Goal: Information Seeking & Learning: Learn about a topic

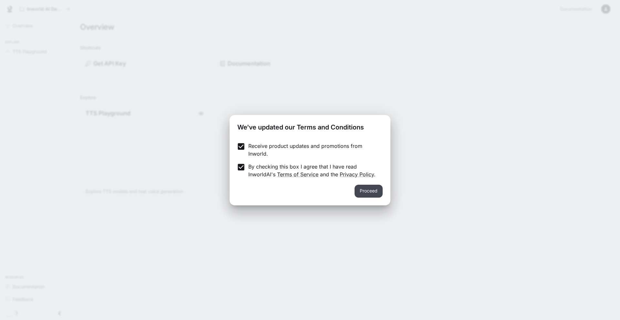
click at [366, 191] on button "Proceed" at bounding box center [369, 191] width 28 height 13
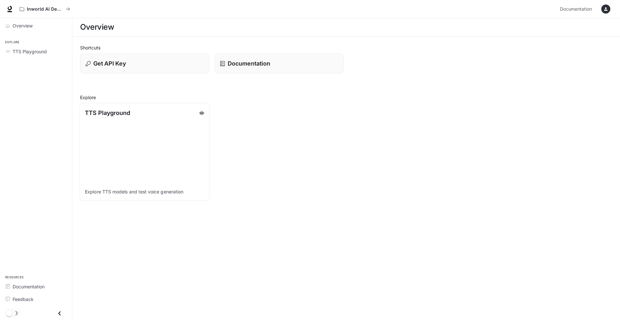
click at [132, 112] on div "TTS Playground" at bounding box center [145, 113] width 120 height 9
click at [108, 112] on p "TTS Playground" at bounding box center [107, 113] width 45 height 9
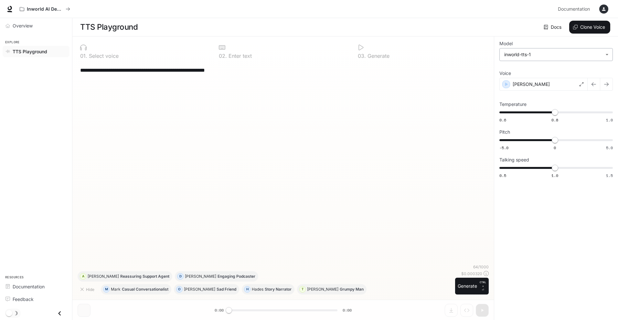
click at [525, 51] on body "**********" at bounding box center [309, 160] width 618 height 320
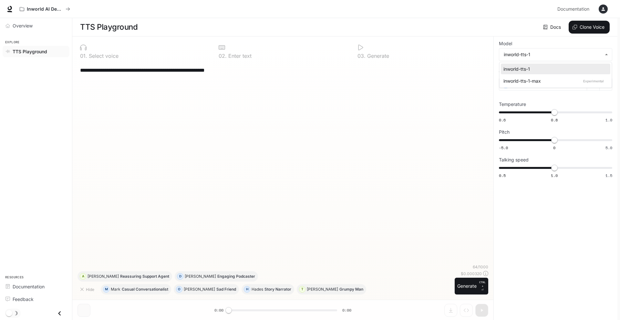
click at [439, 55] on div at bounding box center [310, 160] width 620 height 320
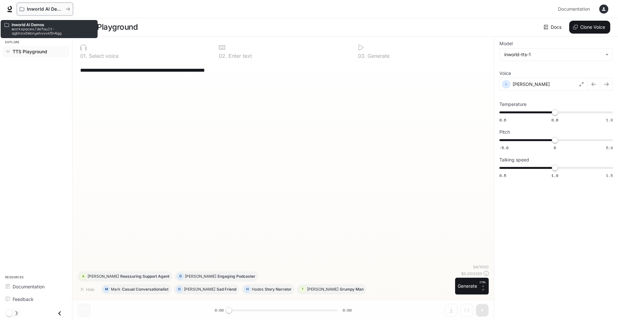
click at [35, 10] on p "Inworld AI Demos" at bounding box center [45, 8] width 36 height 5
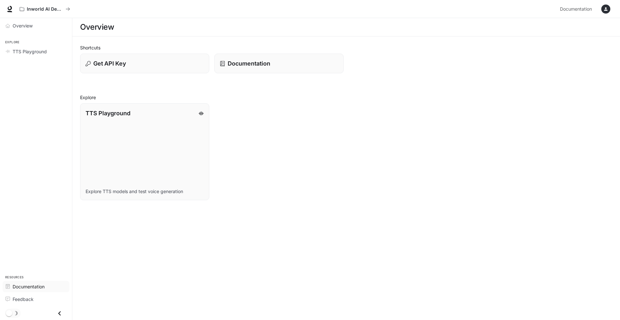
click at [43, 286] on span "Documentation" at bounding box center [29, 286] width 32 height 7
click at [33, 28] on span "Overview" at bounding box center [23, 25] width 20 height 7
click at [33, 28] on span "Overview" at bounding box center [23, 25] width 21 height 7
click at [32, 55] on link "TTS Playground" at bounding box center [36, 51] width 67 height 11
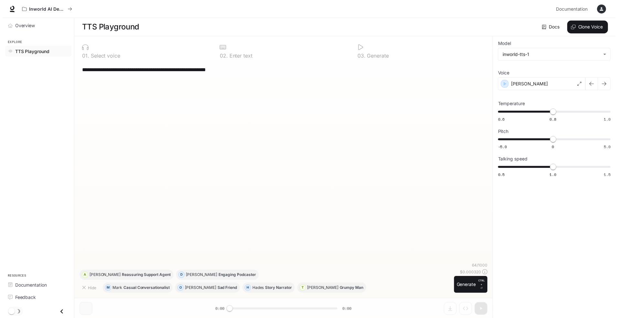
scroll to position [0, 0]
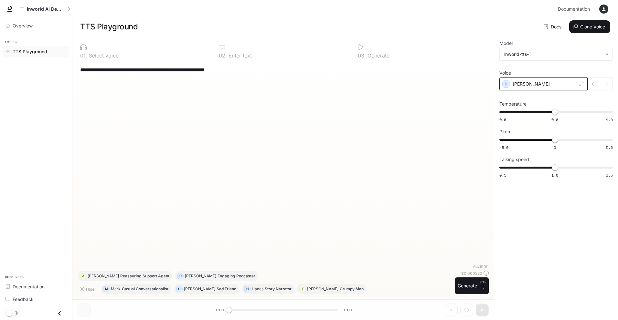
click at [538, 88] on div "Alex" at bounding box center [543, 84] width 88 height 13
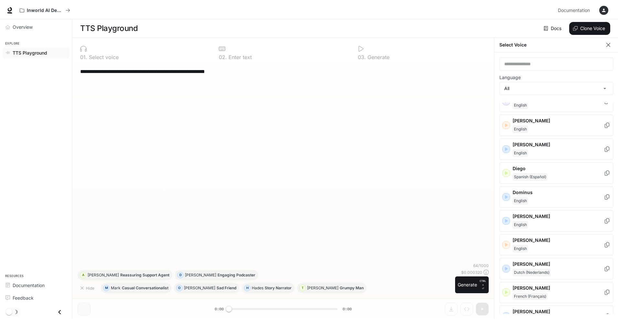
scroll to position [0, 0]
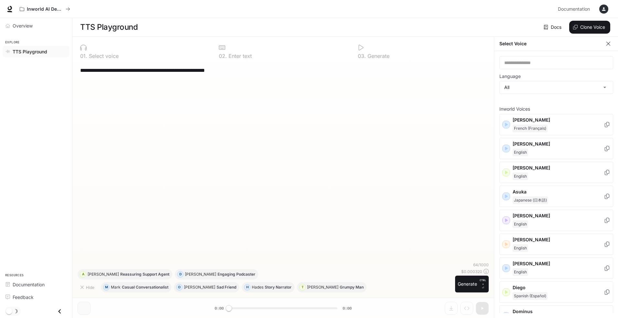
click at [605, 43] on icon "button" at bounding box center [608, 43] width 6 height 6
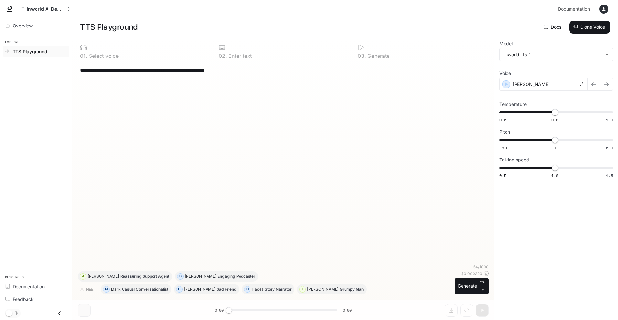
click at [36, 53] on span "TTS Playground" at bounding box center [30, 51] width 35 height 7
click at [25, 29] on link "Overview" at bounding box center [36, 25] width 67 height 11
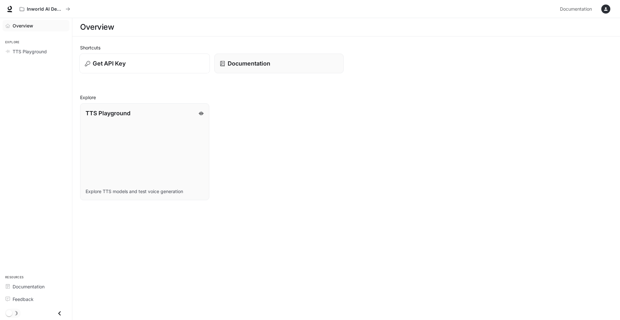
click at [121, 60] on p "Get API Key" at bounding box center [109, 63] width 33 height 9
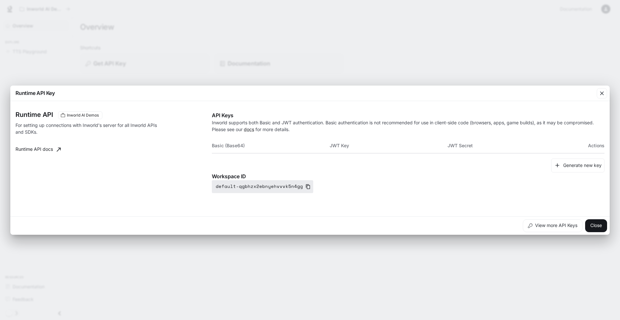
click at [306, 186] on icon "button" at bounding box center [308, 186] width 5 height 5
click at [227, 147] on th "Basic (Base64)" at bounding box center [271, 146] width 118 height 16
click at [589, 167] on button "Generate new key" at bounding box center [577, 166] width 53 height 14
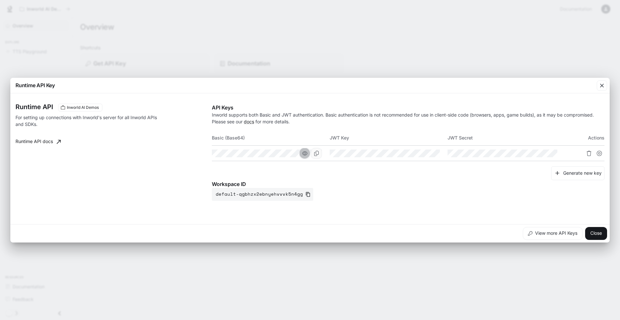
click at [304, 152] on icon "button" at bounding box center [304, 153] width 5 height 5
click at [318, 154] on icon "Copy Basic (Base64)" at bounding box center [316, 153] width 5 height 5
click at [317, 154] on icon "Copy Basic (Base64)" at bounding box center [316, 153] width 5 height 5
click at [306, 194] on icon "button" at bounding box center [308, 194] width 5 height 5
click at [596, 236] on button "Close" at bounding box center [596, 233] width 22 height 13
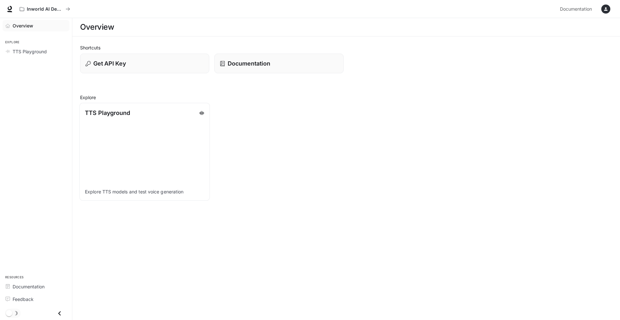
click at [108, 116] on p "TTS Playground" at bounding box center [107, 113] width 45 height 9
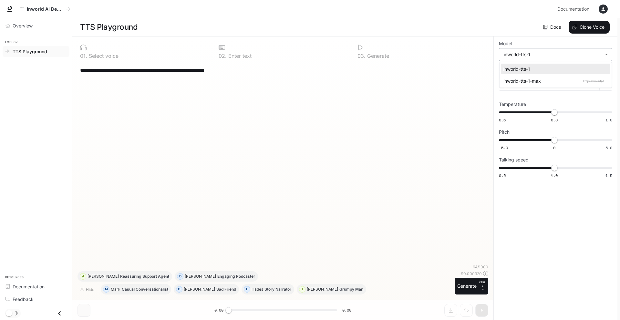
click at [529, 56] on body "**********" at bounding box center [310, 160] width 620 height 320
click at [467, 79] on div at bounding box center [310, 160] width 620 height 320
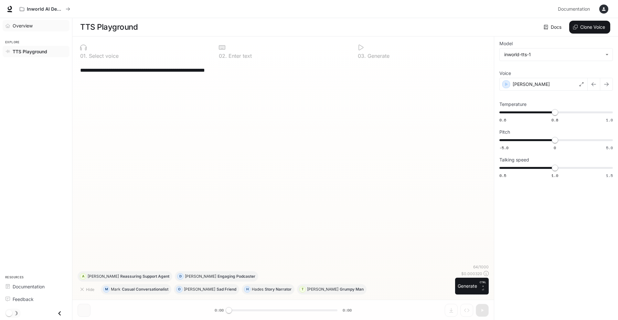
click at [16, 26] on span "Overview" at bounding box center [23, 25] width 20 height 7
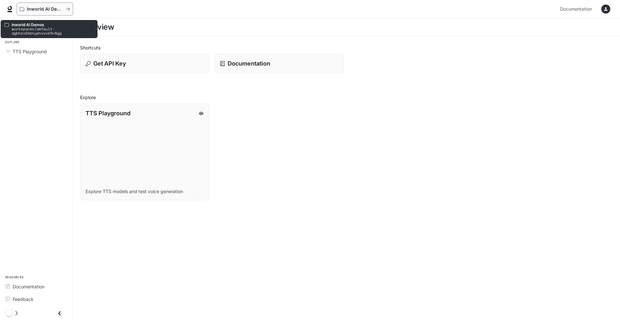
click at [37, 10] on p "Inworld AI Demos" at bounding box center [45, 8] width 36 height 5
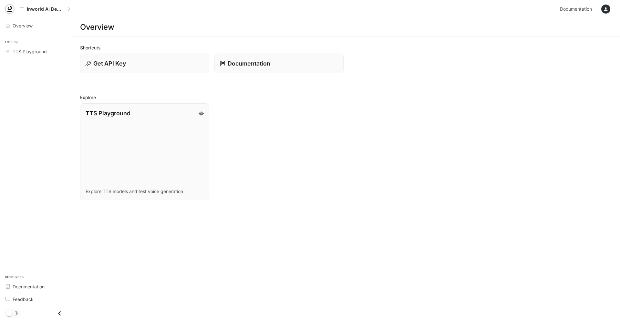
click at [9, 10] on icon at bounding box center [9, 9] width 6 height 6
click at [579, 13] on span "Documentation" at bounding box center [576, 9] width 32 height 8
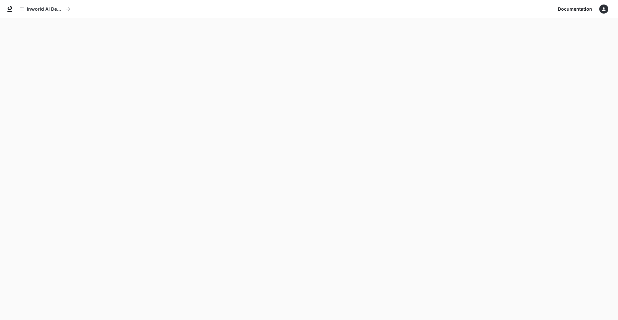
click at [604, 7] on icon "button" at bounding box center [603, 8] width 5 height 5
click at [531, 57] on link "API Keys" at bounding box center [558, 61] width 100 height 12
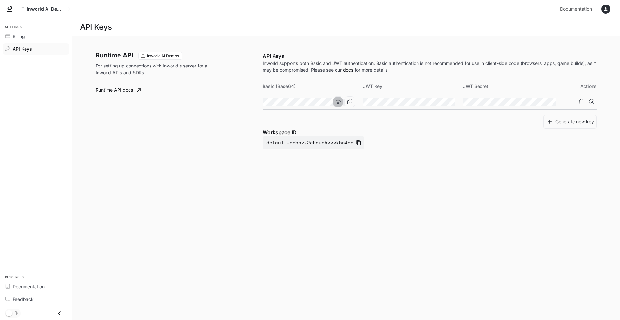
click at [339, 102] on icon "button" at bounding box center [338, 101] width 5 height 5
click at [243, 139] on div "Runtime API Inworld AI Demos For setting up connections with Inworld's server f…" at bounding box center [179, 100] width 167 height 97
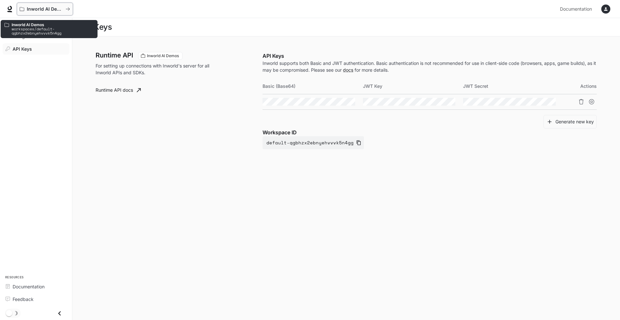
click at [57, 12] on button "Inworld AI Demos" at bounding box center [45, 9] width 56 height 13
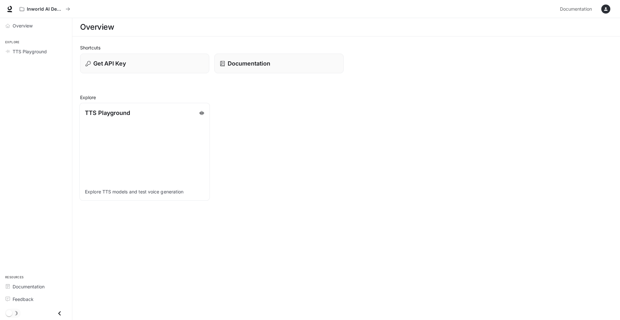
click at [200, 113] on icon at bounding box center [201, 113] width 5 height 4
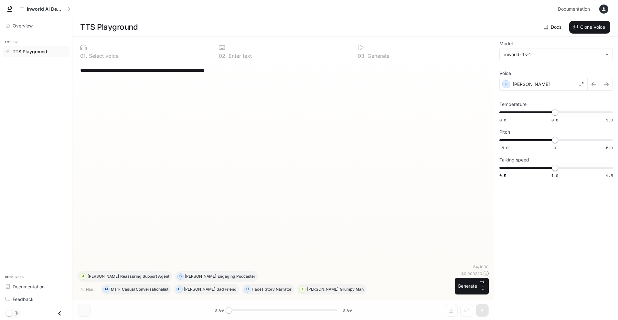
scroll to position [0, 0]
click at [581, 84] on icon at bounding box center [581, 84] width 4 height 4
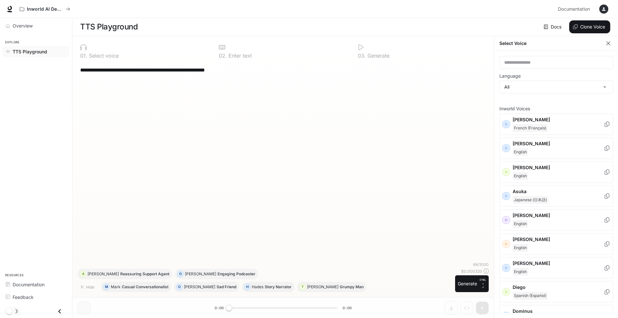
click at [416, 106] on div "**********" at bounding box center [283, 161] width 411 height 199
click at [604, 44] on button "button" at bounding box center [608, 43] width 10 height 10
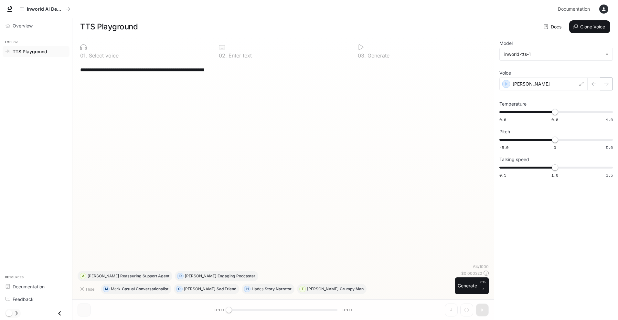
click at [610, 82] on button "button" at bounding box center [606, 84] width 13 height 13
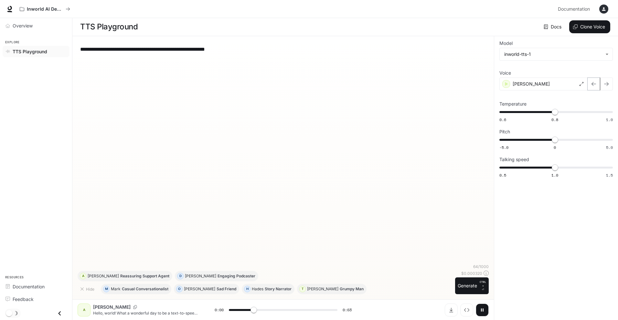
click at [590, 88] on button "button" at bounding box center [593, 84] width 13 height 13
type input "*"
click at [24, 26] on span "Overview" at bounding box center [23, 25] width 20 height 7
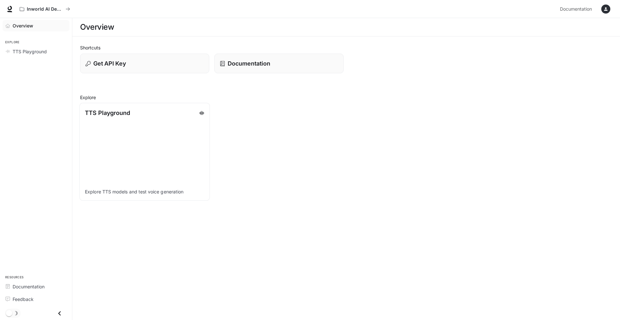
click at [130, 192] on p "Explore TTS models and test voice generation" at bounding box center [145, 192] width 120 height 6
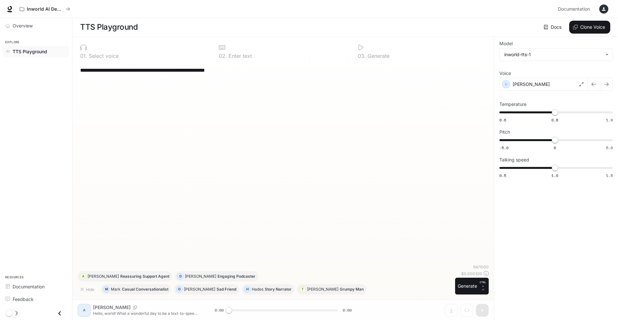
click at [603, 6] on div "button" at bounding box center [603, 9] width 9 height 9
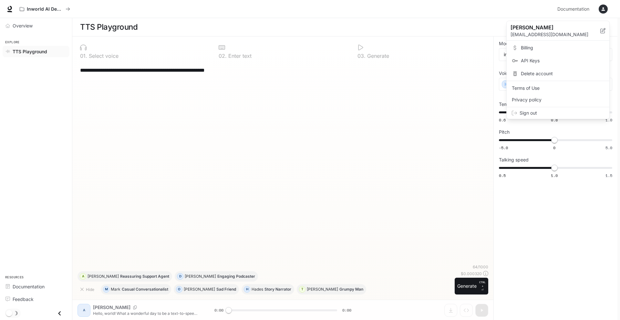
click at [377, 93] on div at bounding box center [310, 160] width 620 height 320
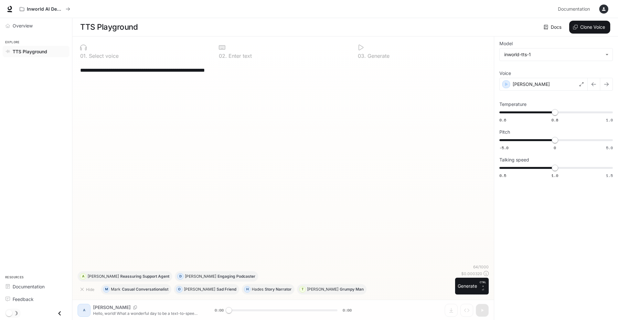
click at [603, 7] on icon "button" at bounding box center [603, 8] width 5 height 5
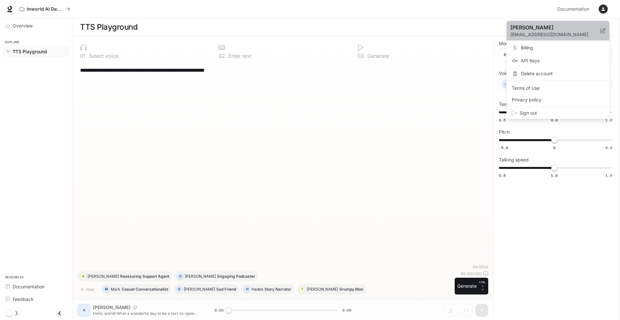
click at [564, 35] on p "pointblankmarketing2002@yahoo.com" at bounding box center [556, 34] width 90 height 6
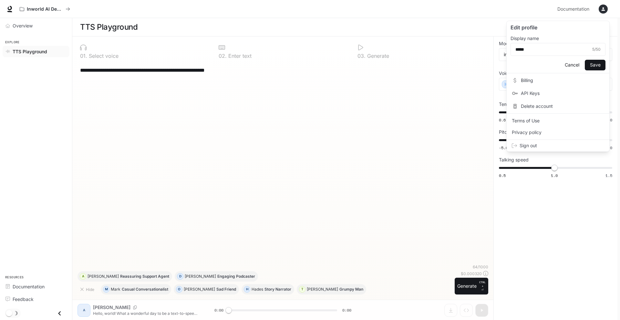
click at [545, 91] on span "API Keys" at bounding box center [562, 93] width 83 height 6
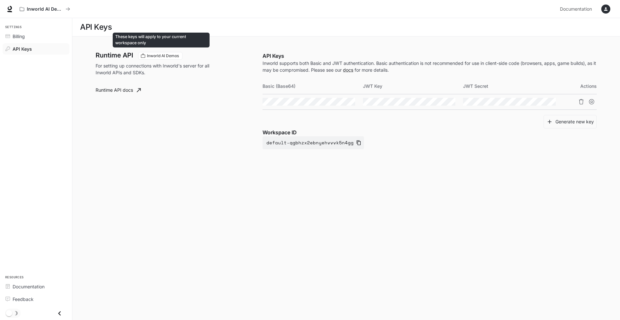
click at [153, 55] on span "Inworld AI Demos" at bounding box center [162, 56] width 37 height 6
click at [162, 100] on div "Runtime API Inworld AI Demos For setting up connections with Inworld's server f…" at bounding box center [179, 100] width 167 height 97
click at [606, 7] on icon "button" at bounding box center [605, 8] width 5 height 5
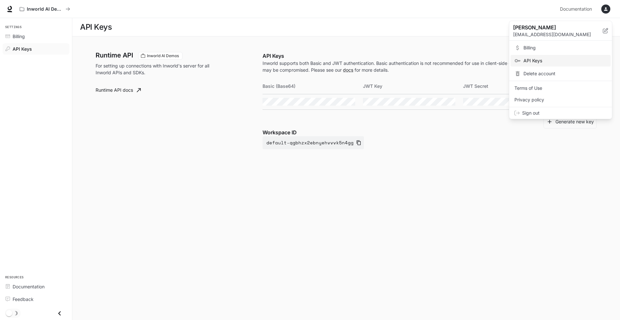
click at [433, 155] on div at bounding box center [310, 160] width 620 height 320
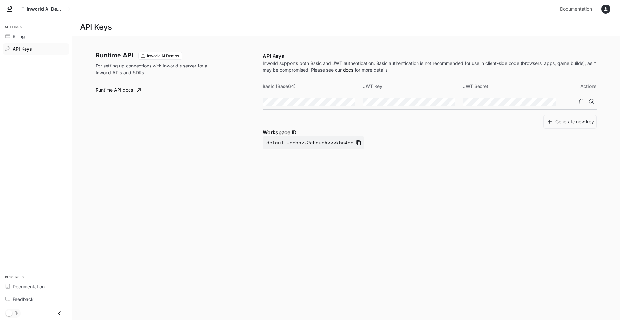
click at [606, 12] on div "button" at bounding box center [606, 9] width 9 height 9
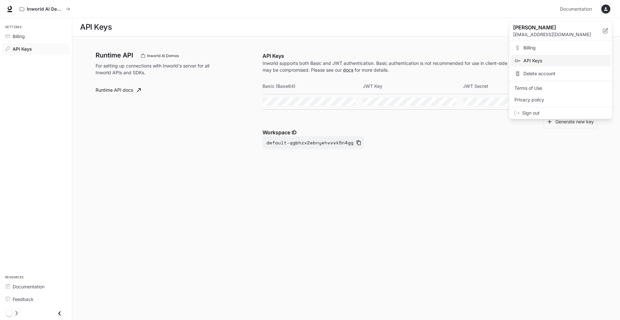
click at [17, 35] on div at bounding box center [310, 160] width 620 height 320
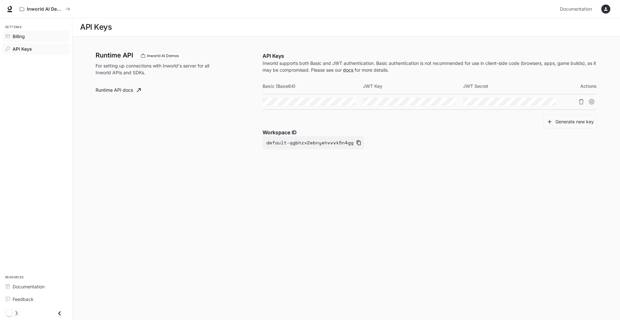
click at [17, 38] on span "Billing" at bounding box center [19, 36] width 12 height 7
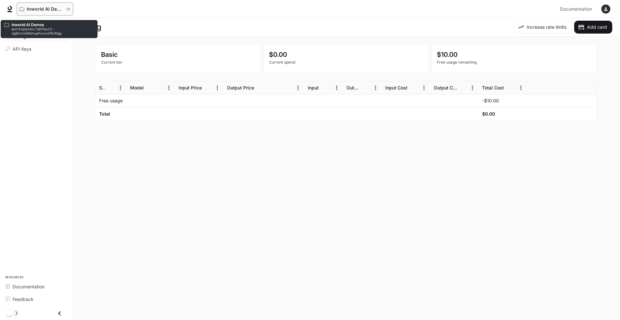
click at [32, 10] on p "Inworld AI Demos" at bounding box center [45, 8] width 36 height 5
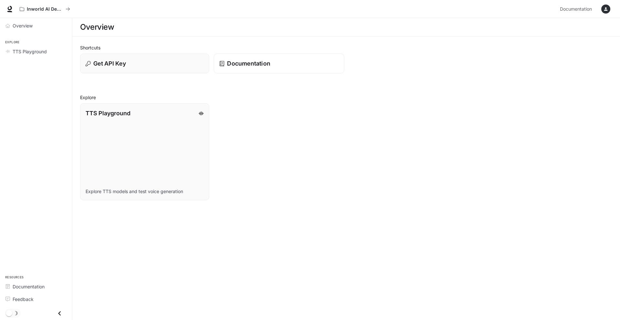
click at [248, 64] on p "Documentation" at bounding box center [248, 63] width 43 height 9
click at [144, 111] on div "TTS Playground" at bounding box center [145, 113] width 120 height 9
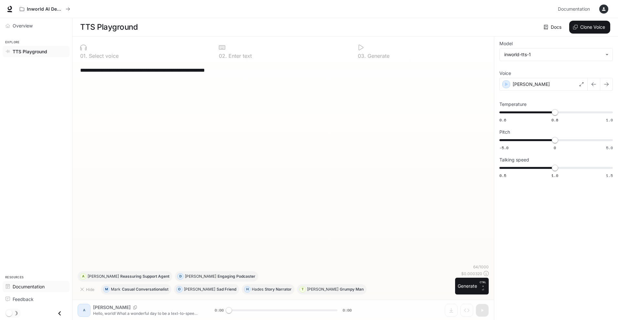
click at [29, 284] on span "Documentation" at bounding box center [29, 286] width 32 height 7
click at [40, 291] on link "Documentation" at bounding box center [36, 286] width 67 height 11
click at [552, 26] on link "Docs" at bounding box center [553, 27] width 22 height 13
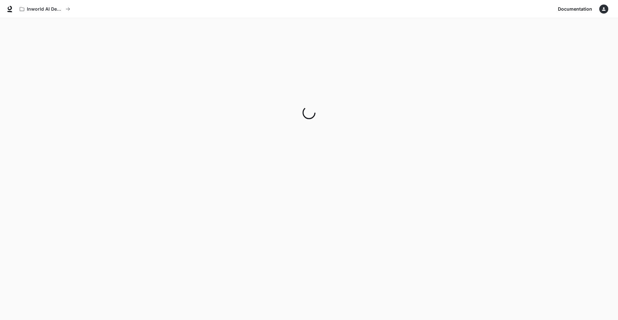
scroll to position [17, 0]
click at [586, 12] on span "Documentation" at bounding box center [575, 9] width 34 height 8
click at [606, 8] on div "button" at bounding box center [603, 9] width 9 height 9
click at [544, 147] on div at bounding box center [310, 160] width 620 height 320
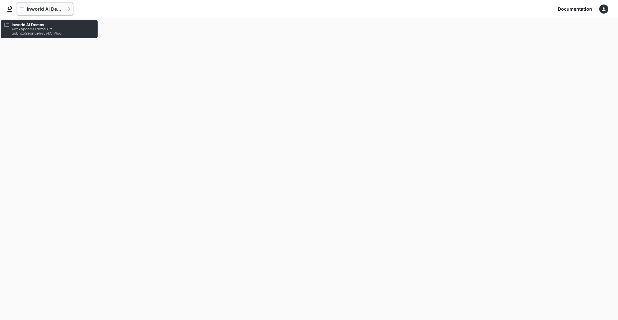
click at [29, 8] on p "Inworld AI Demos" at bounding box center [45, 8] width 36 height 5
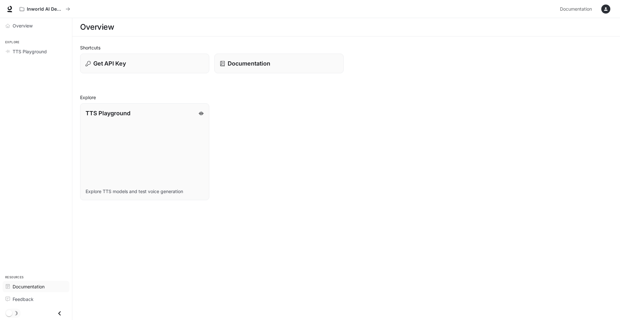
click at [21, 288] on span "Documentation" at bounding box center [29, 286] width 32 height 7
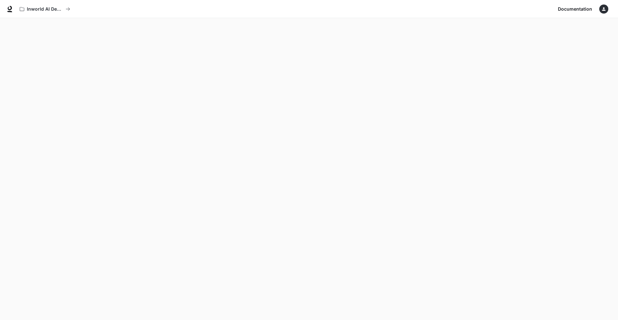
scroll to position [18, 0]
click at [8, 8] on icon at bounding box center [10, 8] width 4 height 5
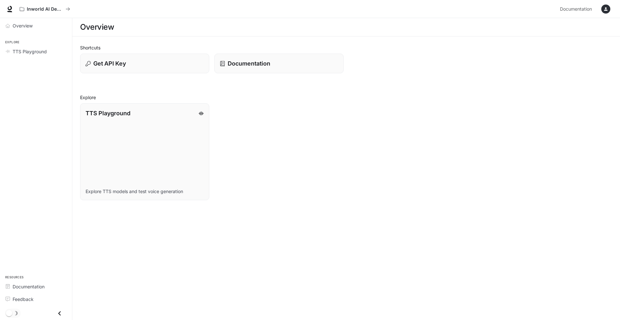
drag, startPoint x: 26, startPoint y: 81, endPoint x: 23, endPoint y: 64, distance: 17.6
drag, startPoint x: 23, startPoint y: 64, endPoint x: 32, endPoint y: 30, distance: 34.8
click at [32, 30] on link "Overview" at bounding box center [36, 25] width 67 height 11
click at [60, 311] on icon "Close drawer" at bounding box center [59, 313] width 9 height 9
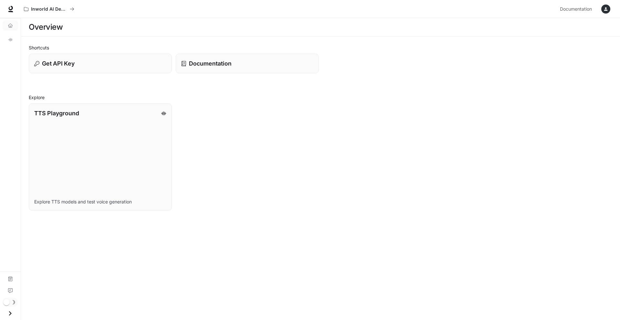
click at [11, 316] on icon "Open drawer" at bounding box center [10, 313] width 9 height 9
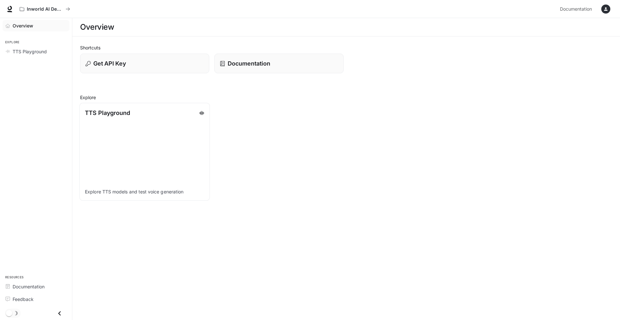
click at [182, 140] on link "TTS Playground Explore TTS models and test voice generation" at bounding box center [144, 152] width 131 height 98
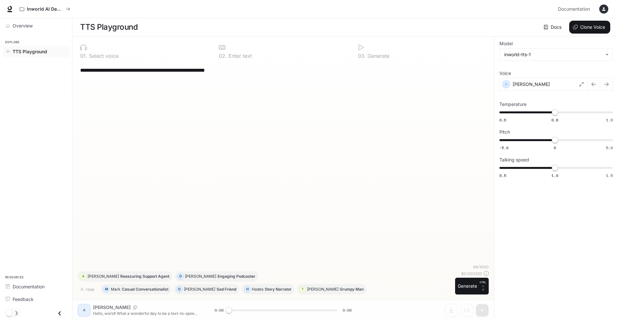
drag, startPoint x: 182, startPoint y: 140, endPoint x: 83, endPoint y: 139, distance: 99.5
click at [83, 139] on div "**********" at bounding box center [283, 163] width 411 height 202
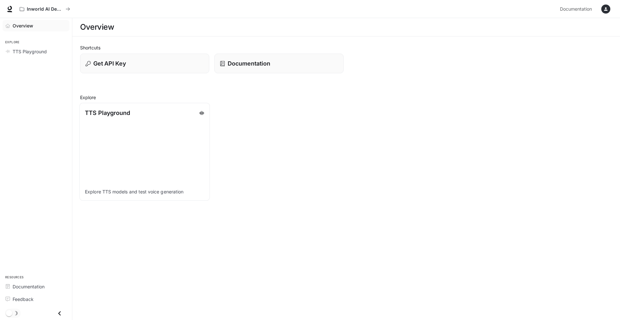
click at [113, 191] on p "Explore TTS models and test voice generation" at bounding box center [145, 192] width 120 height 6
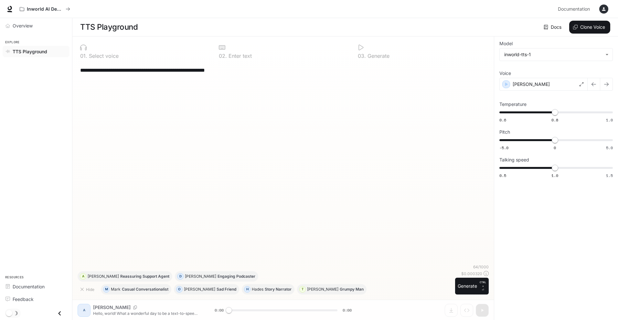
scroll to position [0, 0]
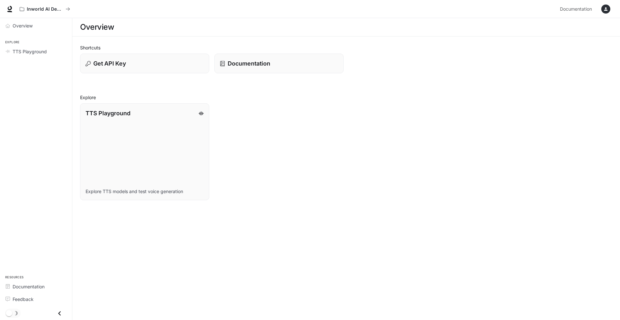
click at [607, 9] on icon "button" at bounding box center [605, 8] width 5 height 5
click at [532, 113] on span "Sign out" at bounding box center [564, 113] width 85 height 6
